Goal: Navigation & Orientation: Find specific page/section

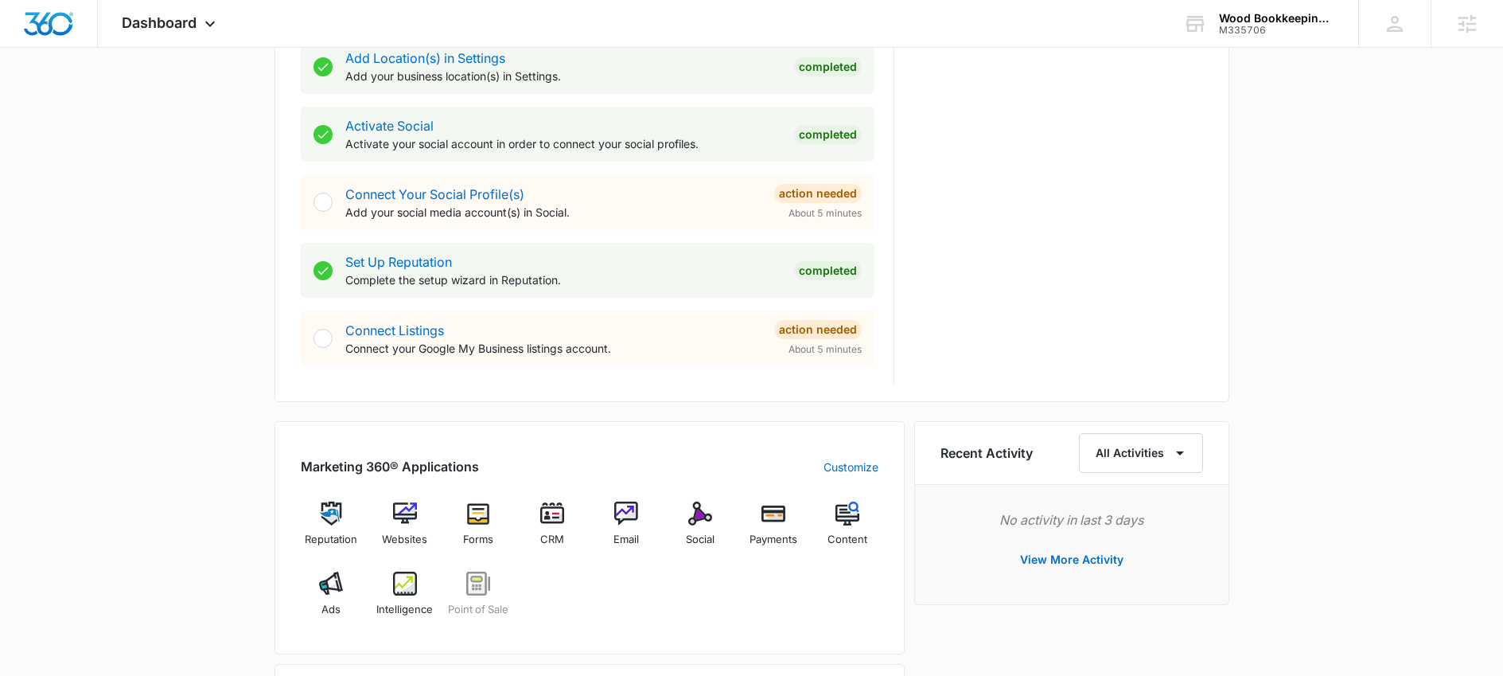
scroll to position [813, 0]
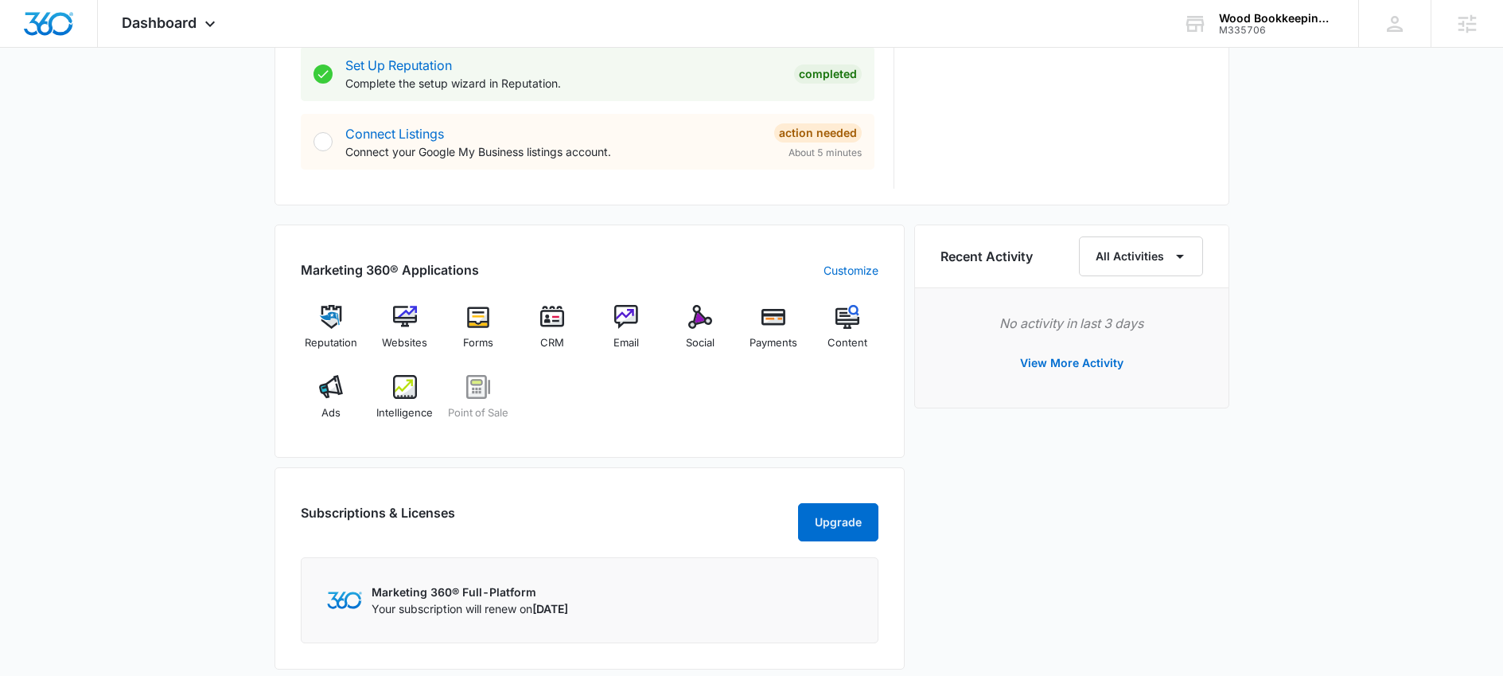
click at [662, 407] on div "Reputation Websites Forms CRM Email Social Payments Content Ads Intelligence Po…" at bounding box center [590, 368] width 578 height 127
click at [340, 392] on img at bounding box center [331, 387] width 24 height 24
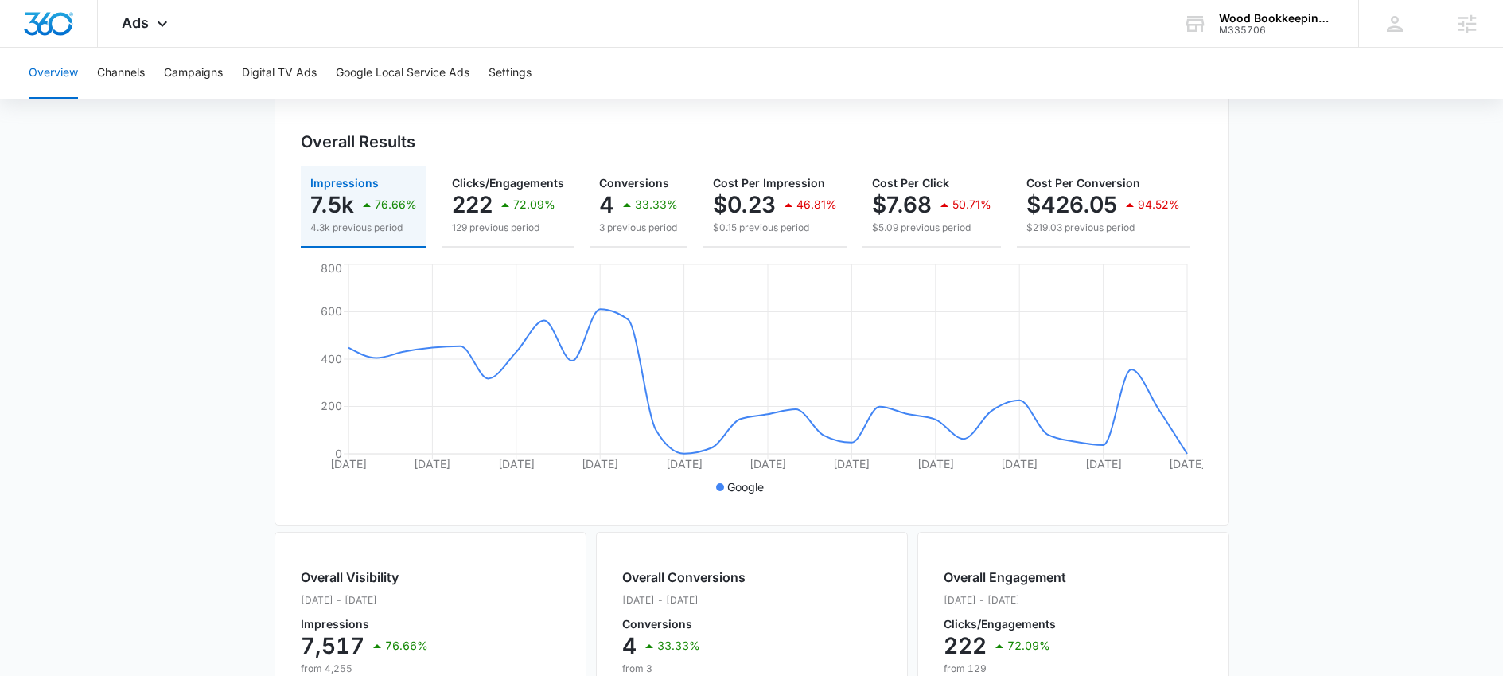
scroll to position [74, 0]
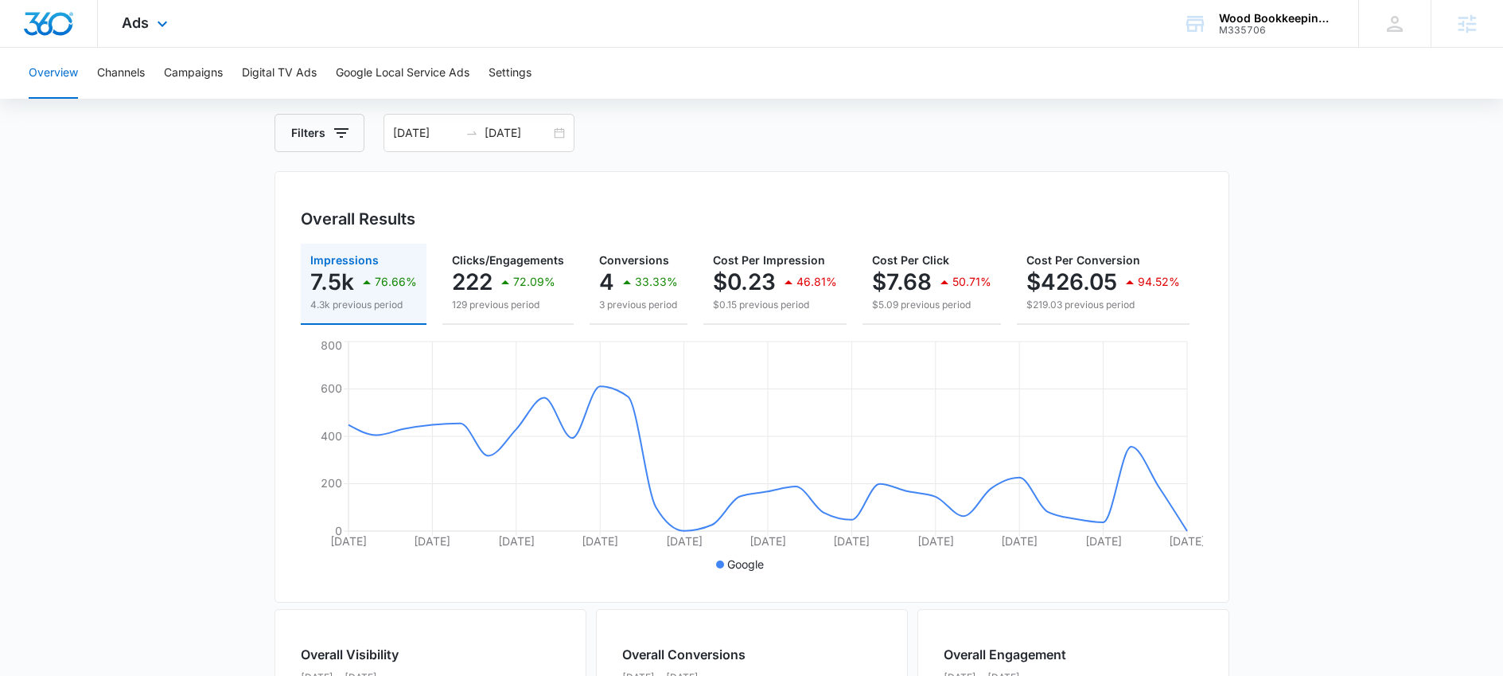
click at [178, 40] on div "Ads Apps Reputation Websites Forms CRM Email Social Payments POS Content Ads In…" at bounding box center [147, 23] width 98 height 47
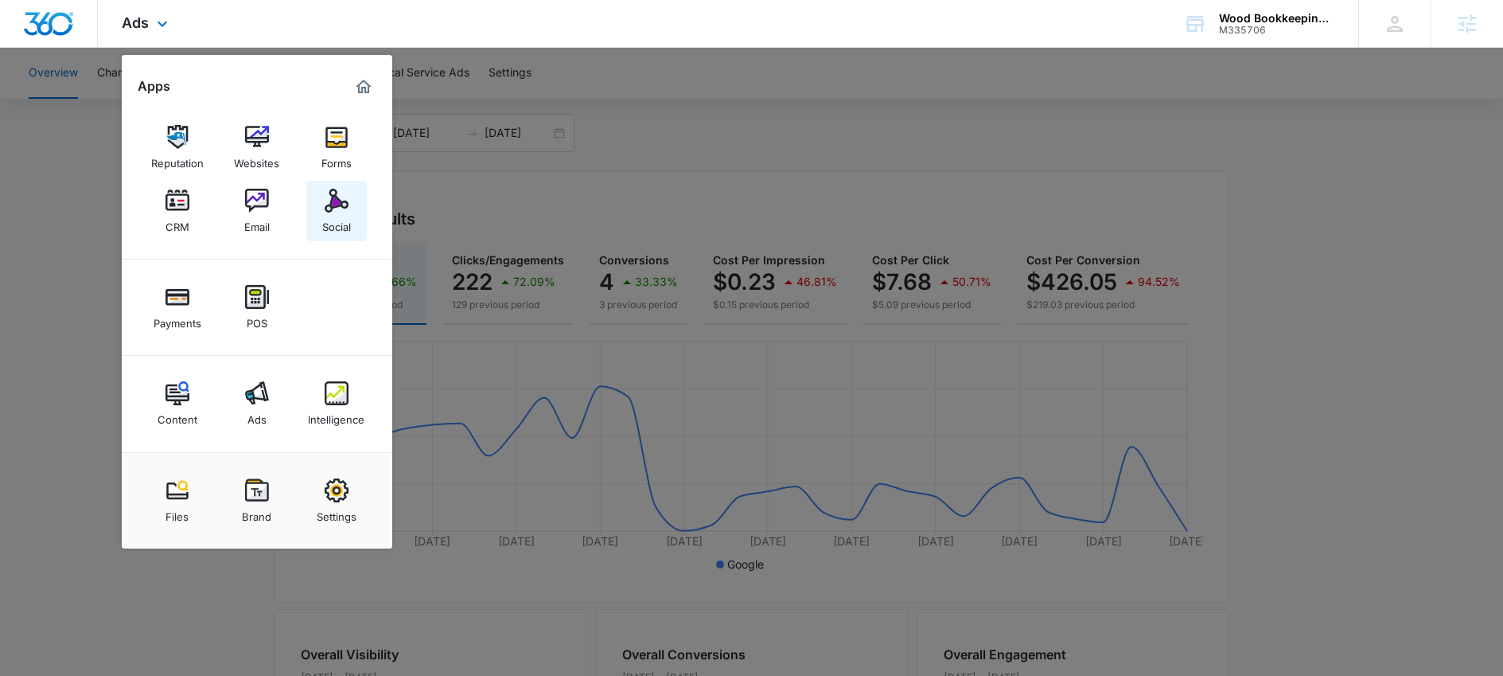
click at [337, 217] on div "Social" at bounding box center [336, 222] width 29 height 21
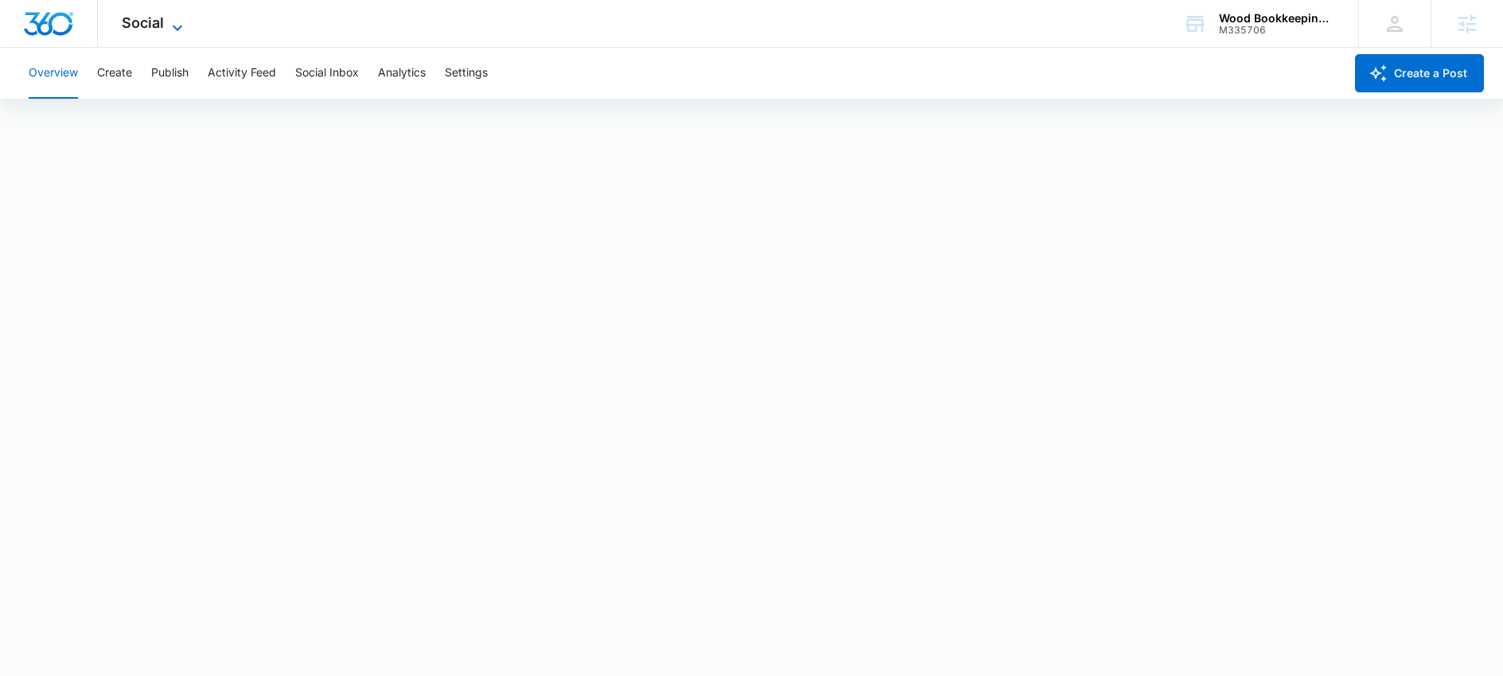
click at [177, 22] on icon at bounding box center [177, 27] width 19 height 19
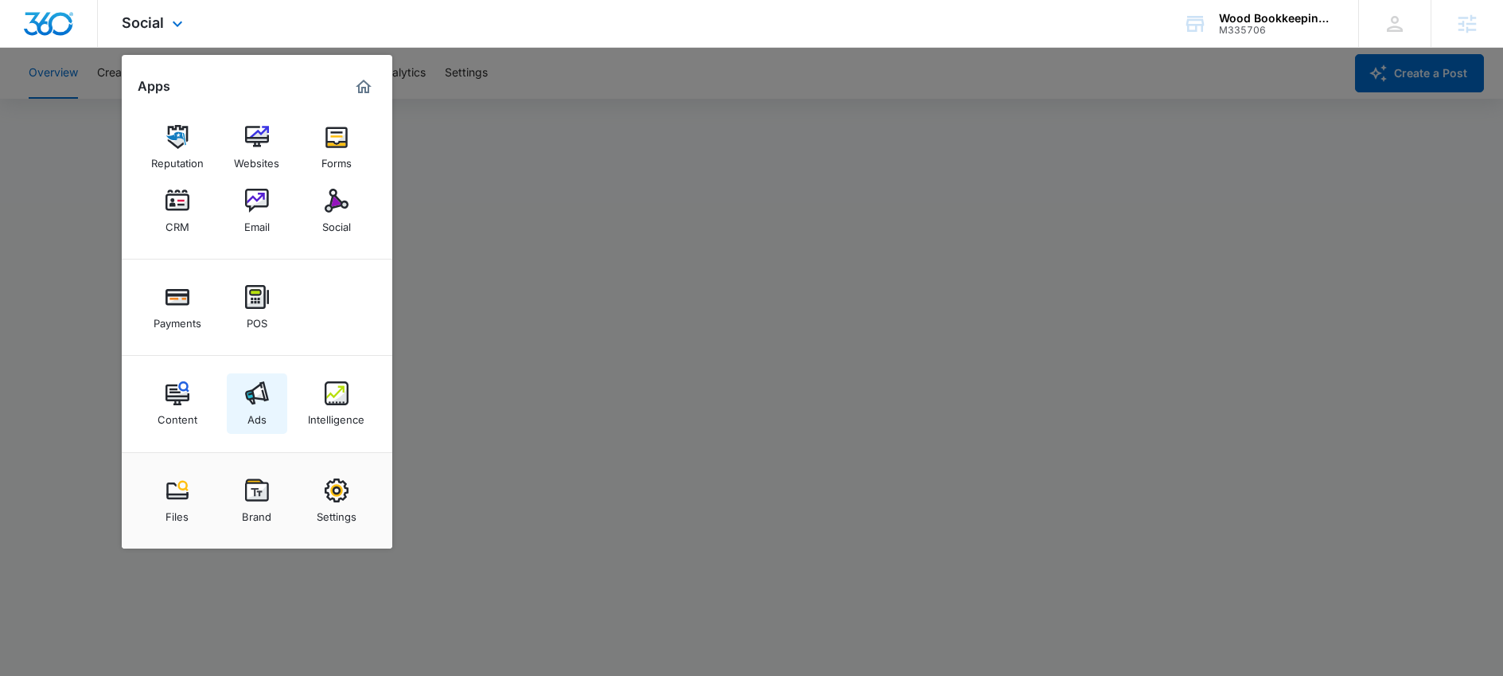
click at [267, 396] on img at bounding box center [257, 393] width 24 height 24
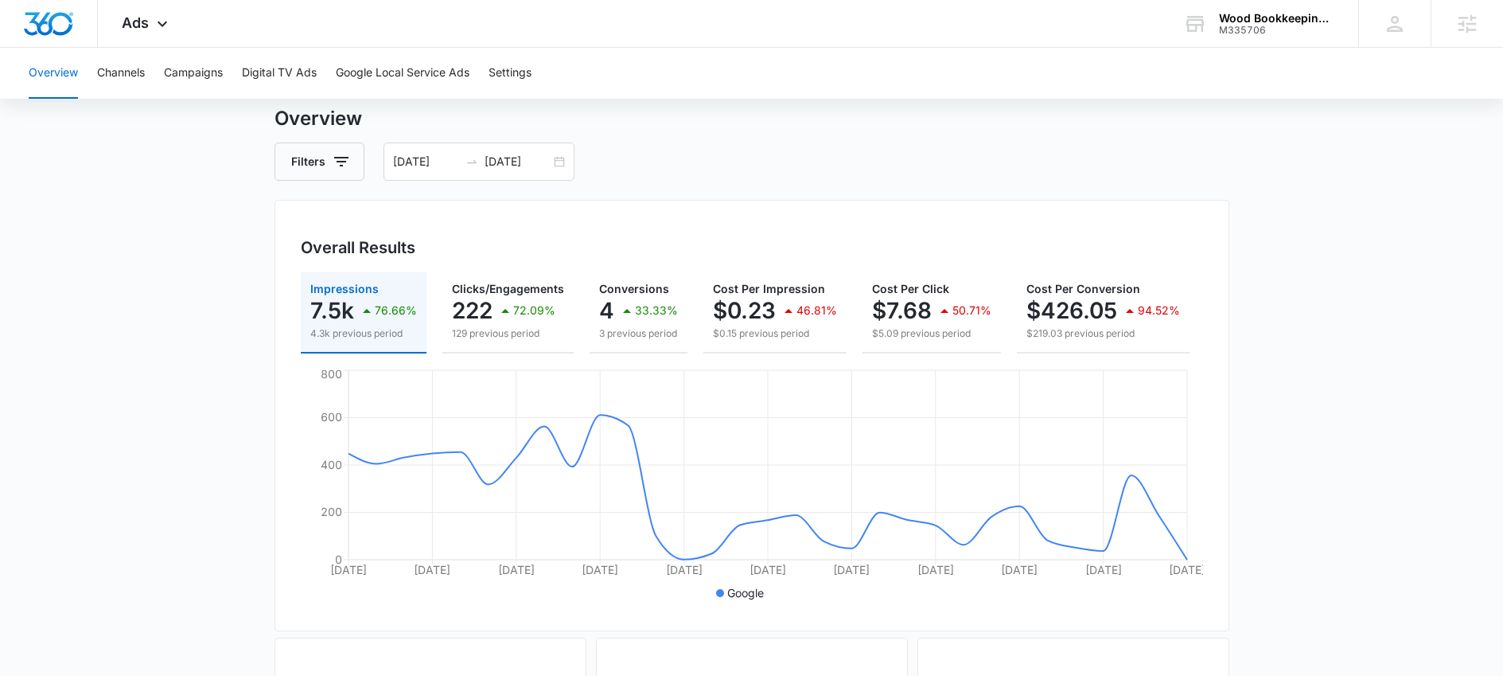
scroll to position [49, 0]
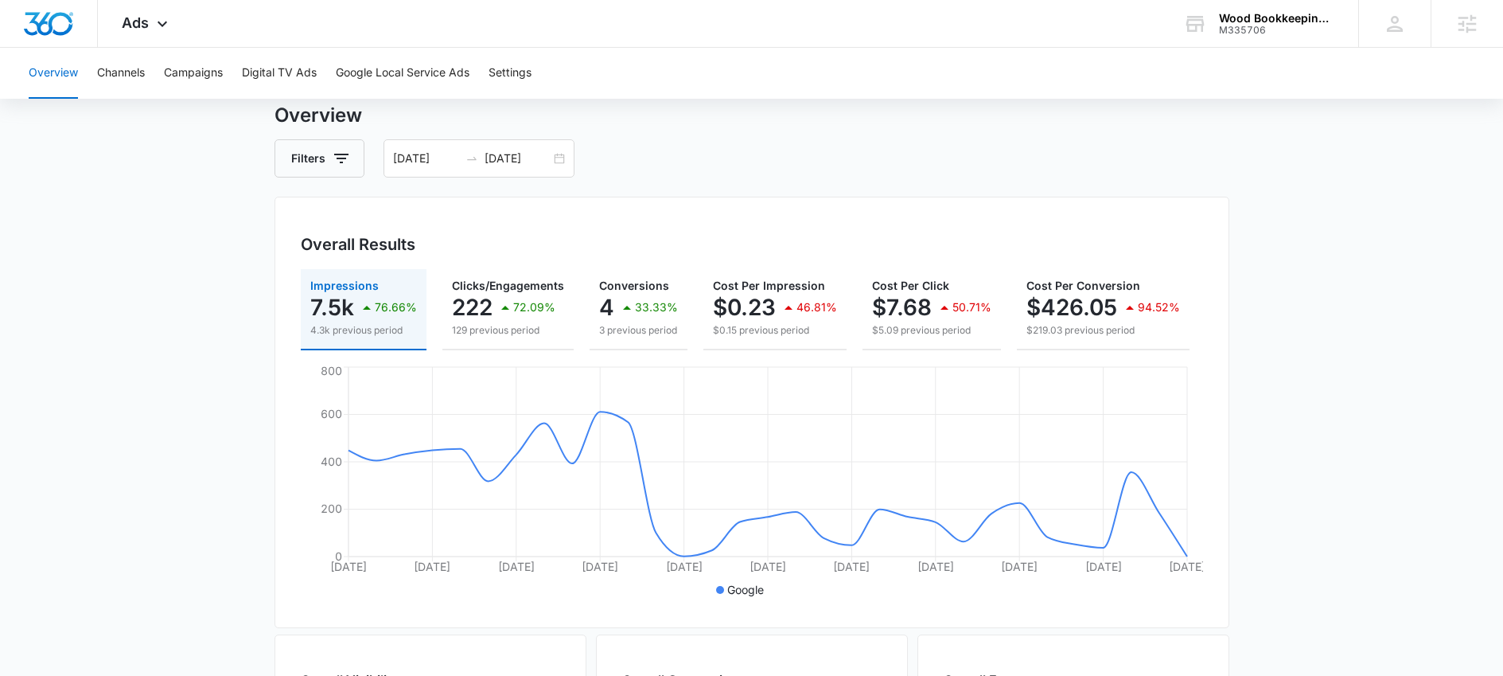
click at [205, 430] on main "Overview Filters 09/08/2025 10/08/2025 Overall Results Impressions 7.5k 76.66% …" at bounding box center [751, 672] width 1503 height 1143
